Goal: Navigation & Orientation: Find specific page/section

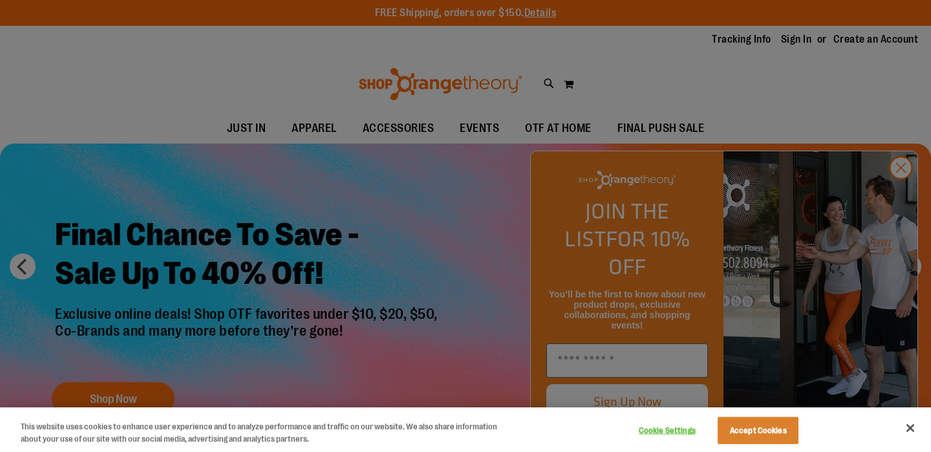
click at [780, 131] on div at bounding box center [465, 226] width 931 height 452
click at [905, 196] on div at bounding box center [465, 226] width 931 height 452
click at [911, 427] on button "Close" at bounding box center [910, 428] width 28 height 28
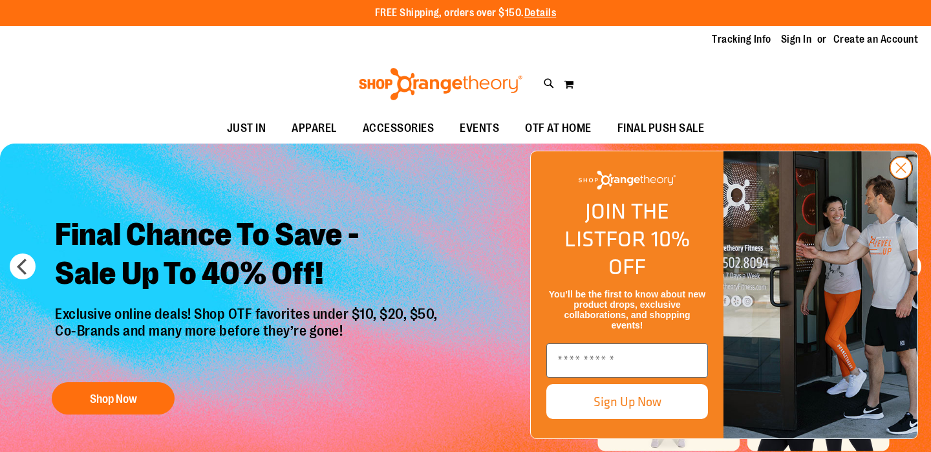
click at [899, 179] on circle "Close dialog" at bounding box center [901, 167] width 21 height 21
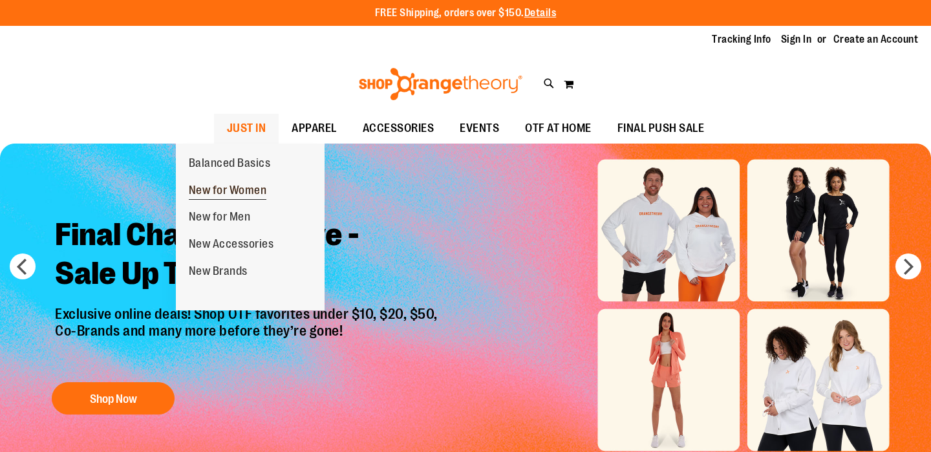
click at [232, 194] on span "New for Women" at bounding box center [228, 192] width 78 height 16
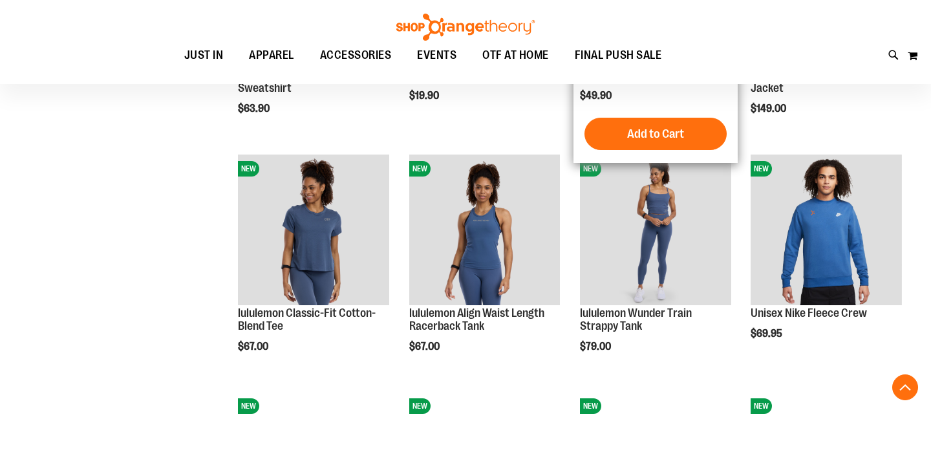
scroll to position [1057, 0]
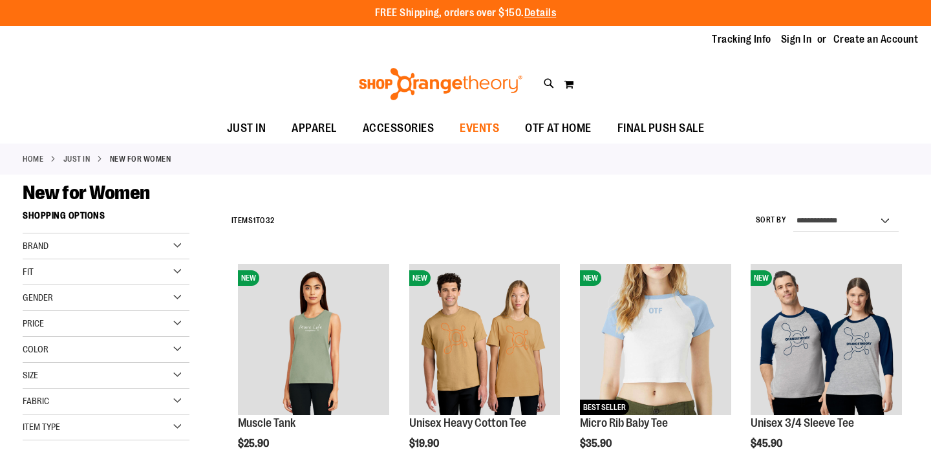
click at [463, 125] on span "EVENTS" at bounding box center [479, 128] width 39 height 29
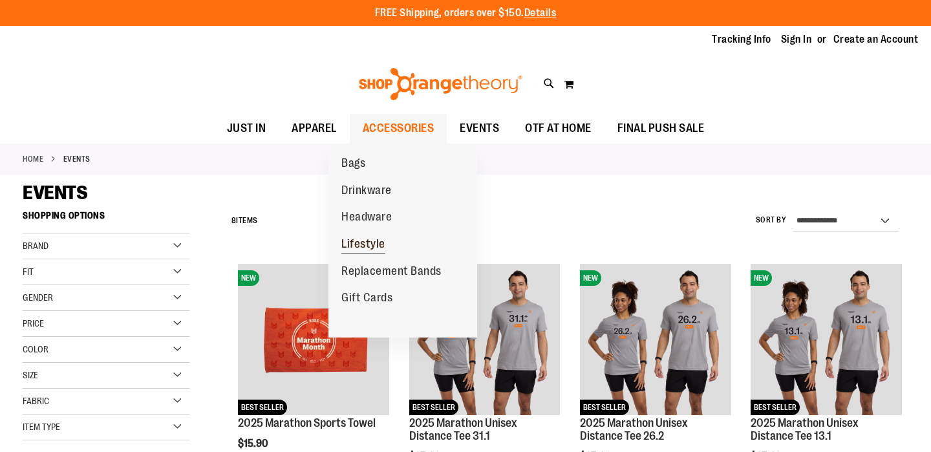
click at [361, 241] on span "Lifestyle" at bounding box center [363, 245] width 44 height 16
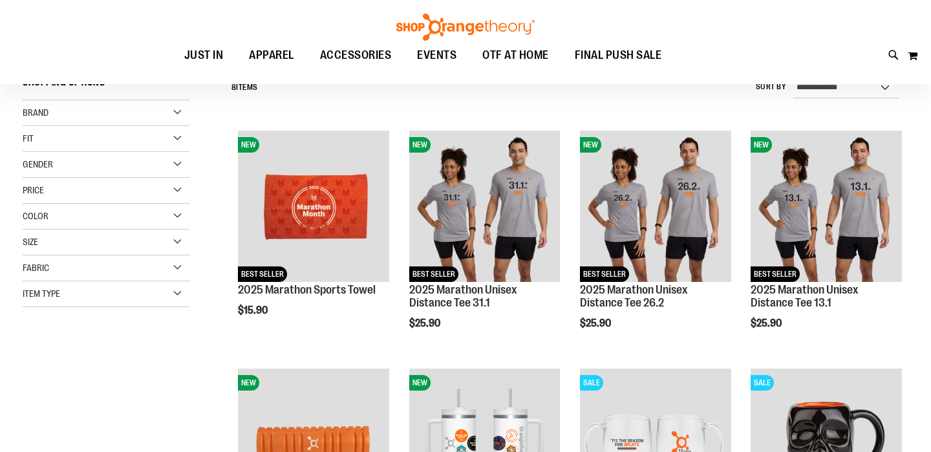
scroll to position [189, 0]
